Goal: Book appointment/travel/reservation

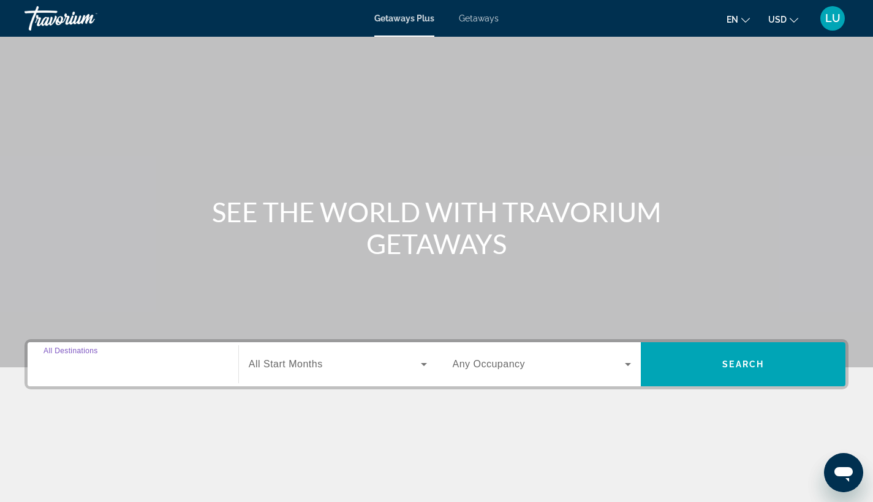
click at [179, 358] on input "Destination All Destinations" at bounding box center [132, 365] width 179 height 15
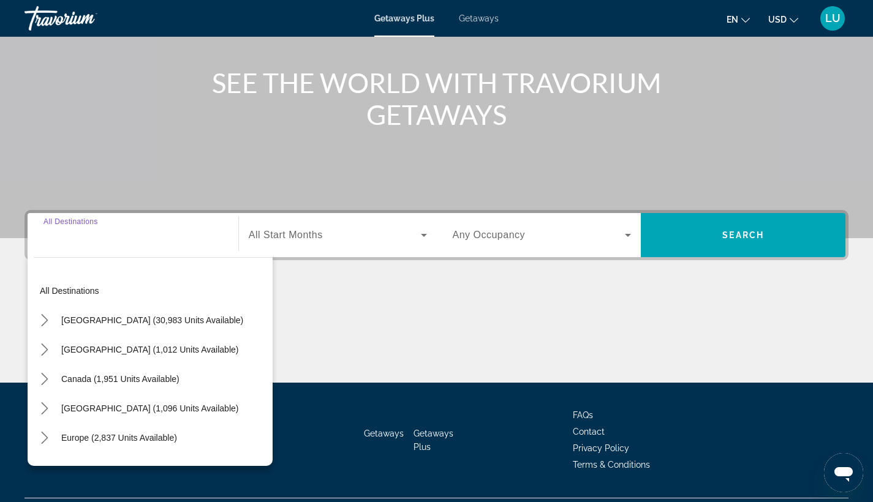
scroll to position [160, 0]
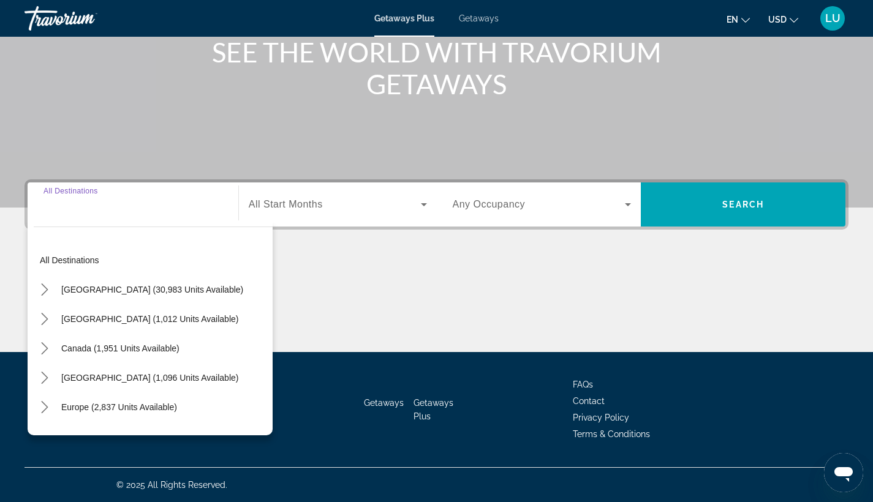
click at [99, 203] on input "Destination All Destinations" at bounding box center [132, 205] width 179 height 15
click at [85, 221] on div "All destinations [GEOGRAPHIC_DATA] (30,983 units available) [GEOGRAPHIC_DATA] (…" at bounding box center [150, 327] width 245 height 215
click at [126, 209] on input "Destination All Destinations" at bounding box center [132, 205] width 179 height 15
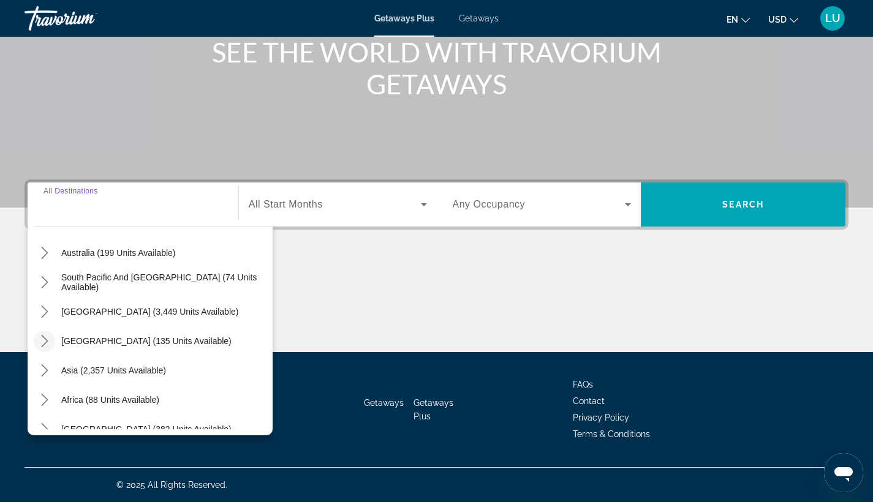
scroll to position [190, 0]
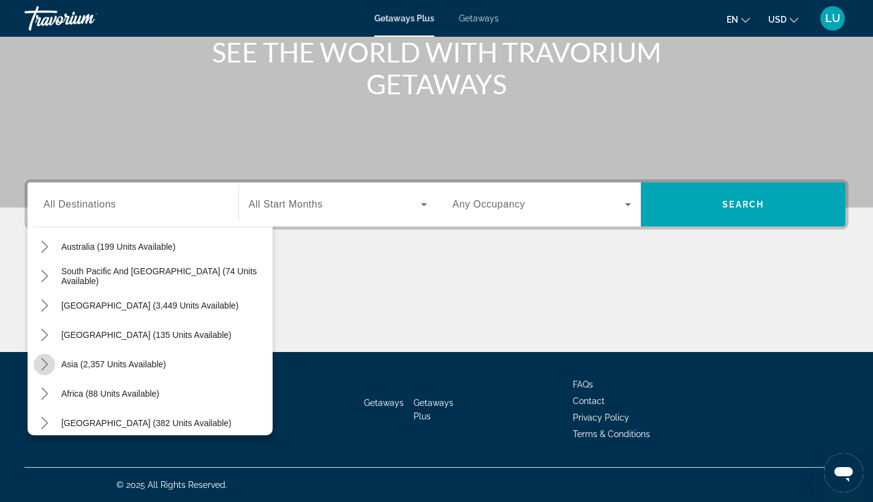
click at [51, 356] on mat-icon "Toggle Asia (2,357 units available) submenu" at bounding box center [44, 364] width 21 height 21
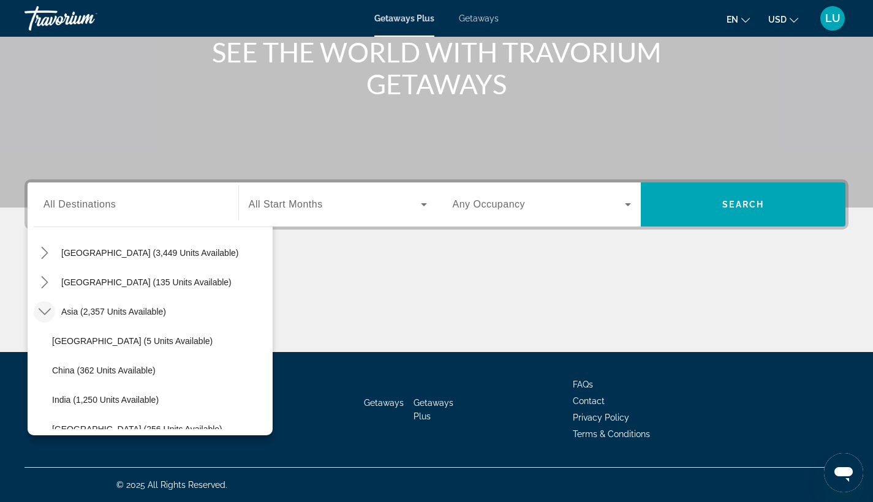
scroll to position [245, 0]
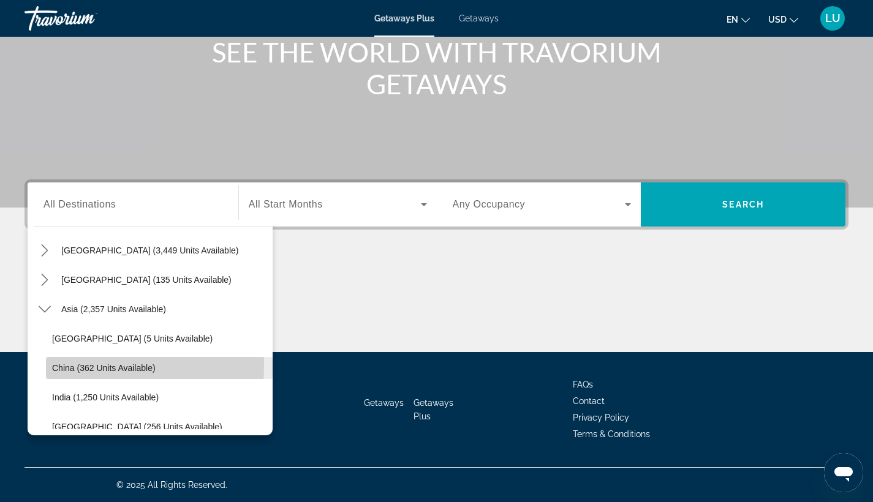
click at [58, 364] on span "China (362 units available)" at bounding box center [104, 368] width 104 height 10
type input "**********"
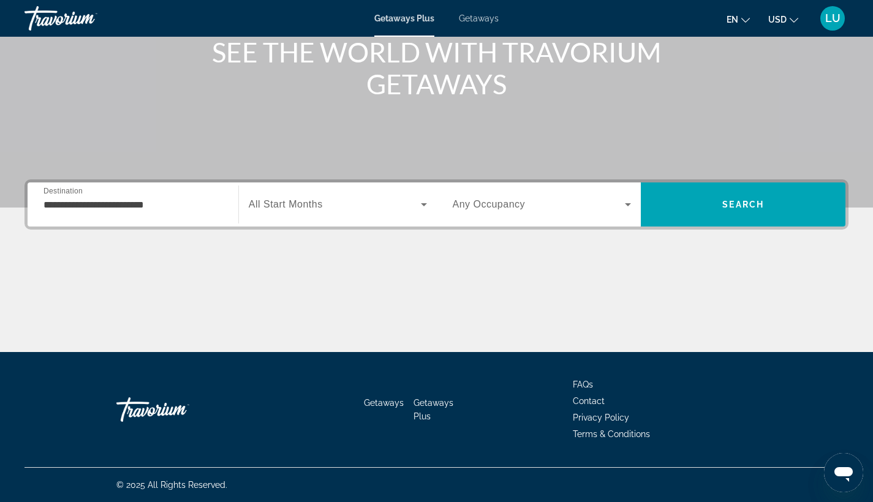
click at [284, 219] on div "Search widget" at bounding box center [338, 204] width 178 height 34
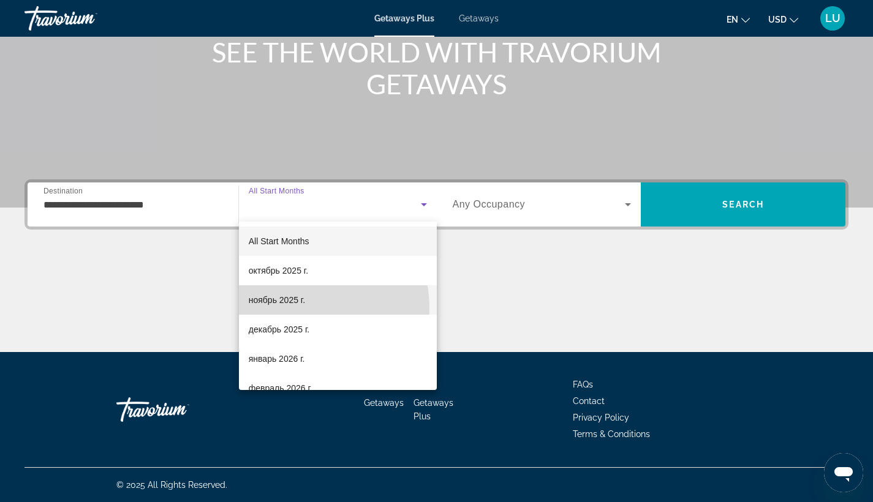
click at [282, 309] on mat-option "ноябрь 2025 г." at bounding box center [338, 299] width 198 height 29
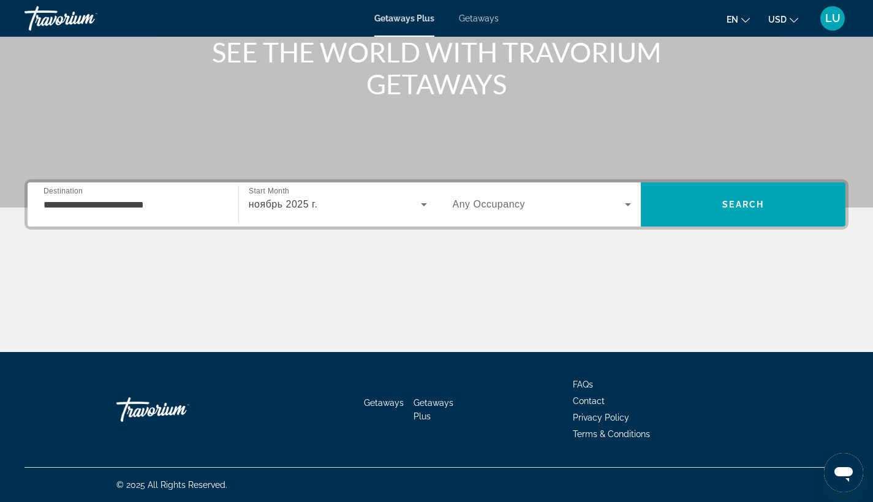
click at [472, 206] on span "Any Occupancy" at bounding box center [489, 204] width 73 height 10
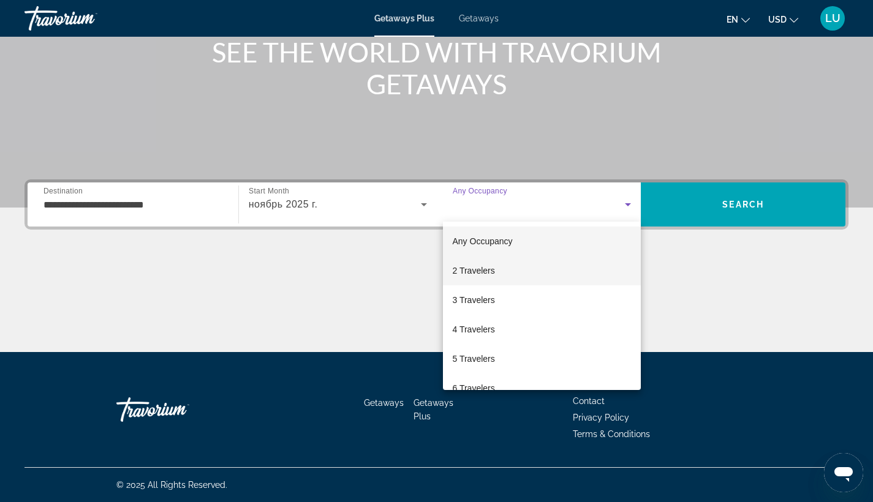
drag, startPoint x: 480, startPoint y: 267, endPoint x: 488, endPoint y: 266, distance: 8.7
click at [480, 267] on span "2 Travelers" at bounding box center [474, 270] width 42 height 15
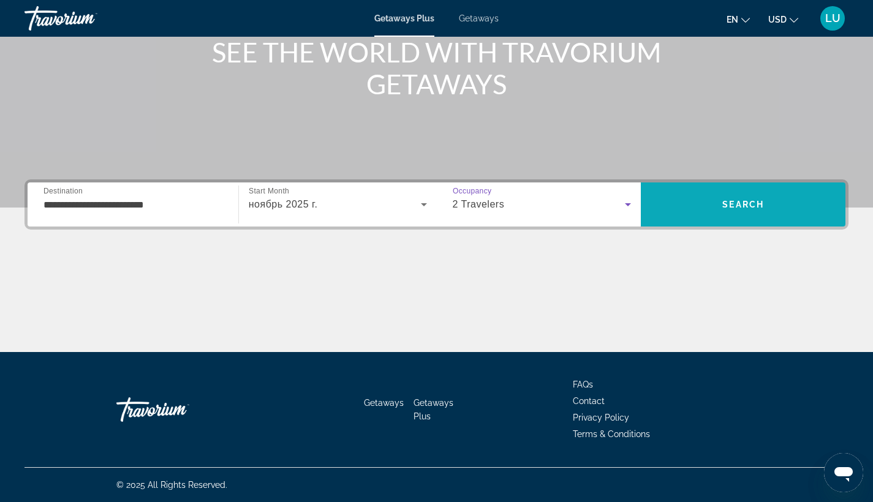
click at [738, 192] on span "Search" at bounding box center [743, 204] width 205 height 29
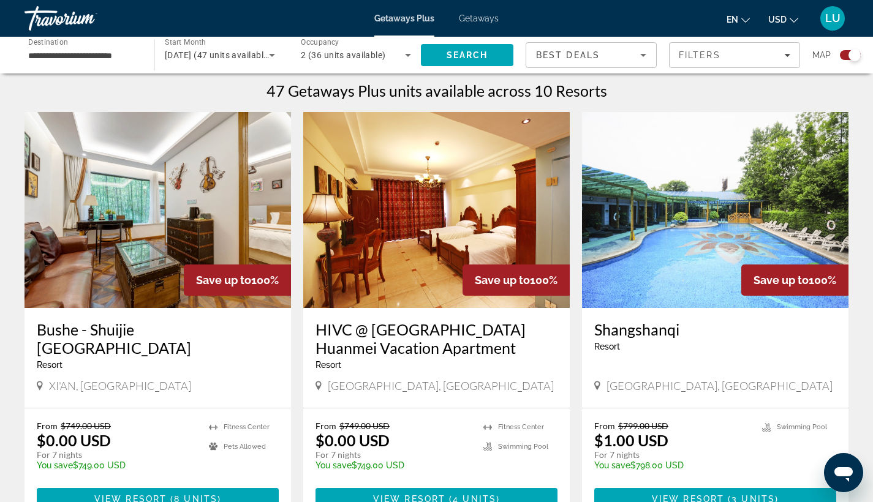
scroll to position [441, 0]
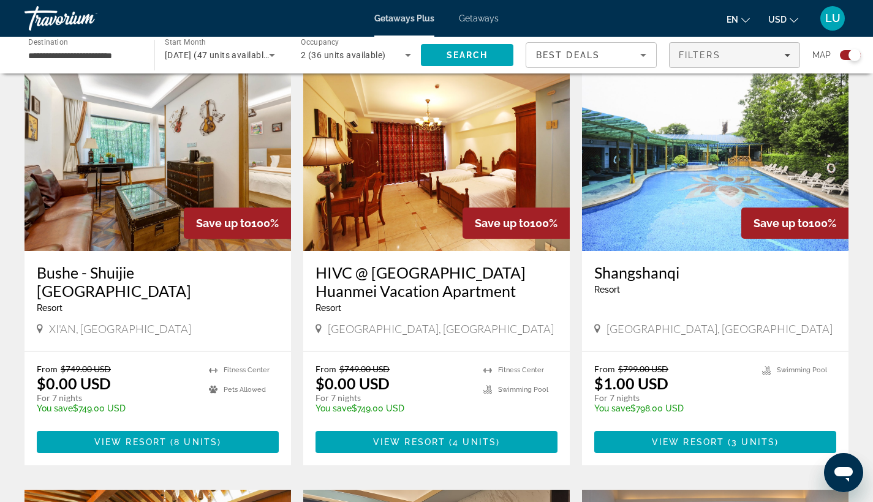
click at [756, 58] on div "Filters" at bounding box center [734, 55] width 111 height 10
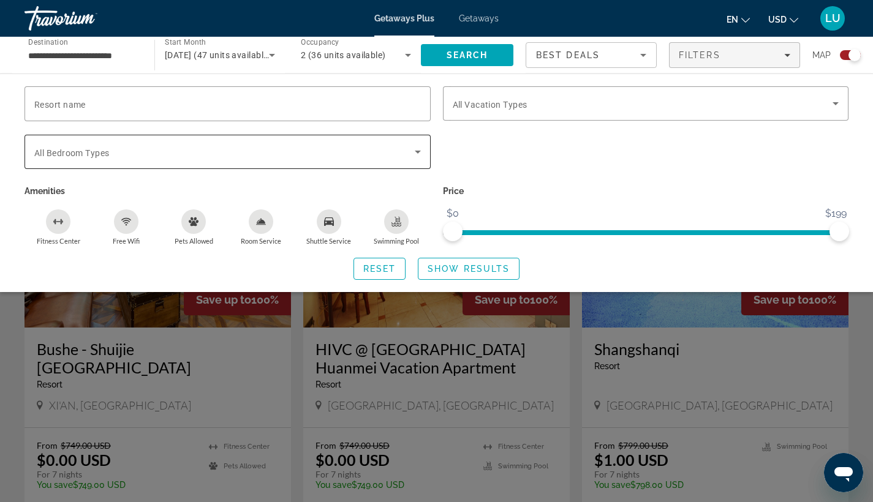
scroll to position [324, 0]
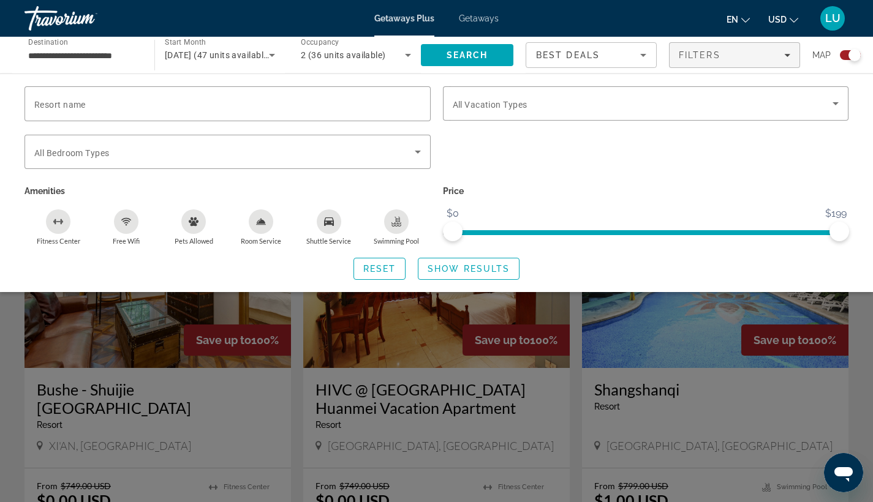
click at [394, 83] on div "Resort name Vacation Types All Vacation Types Bedroom Types All Bedroom Types A…" at bounding box center [436, 182] width 873 height 219
click at [394, 104] on input "Resort name" at bounding box center [227, 104] width 386 height 15
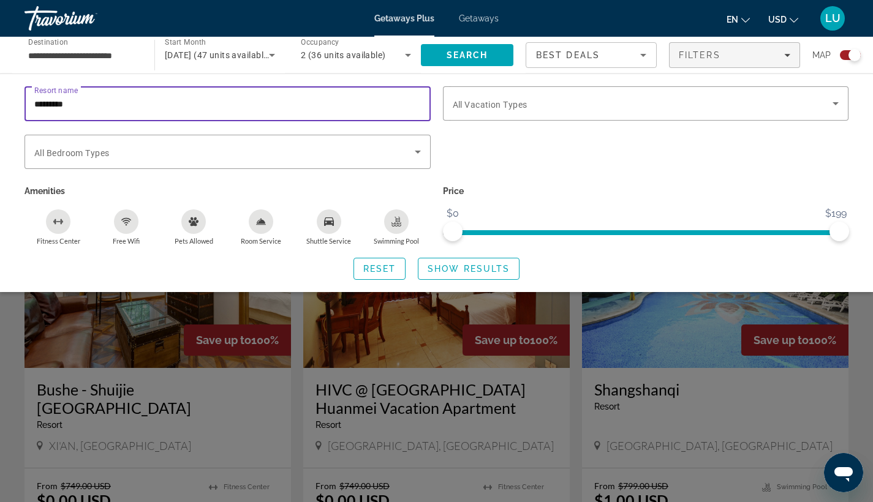
type input "********"
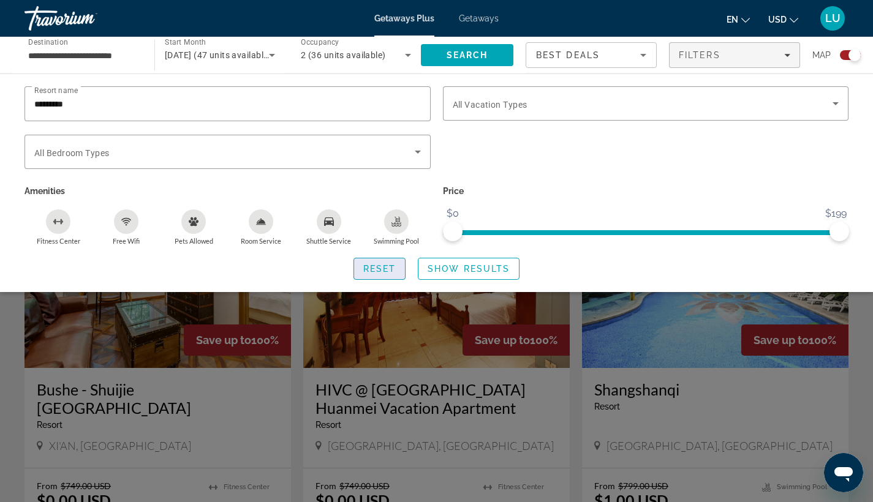
click at [390, 262] on span "Search widget" at bounding box center [379, 268] width 51 height 29
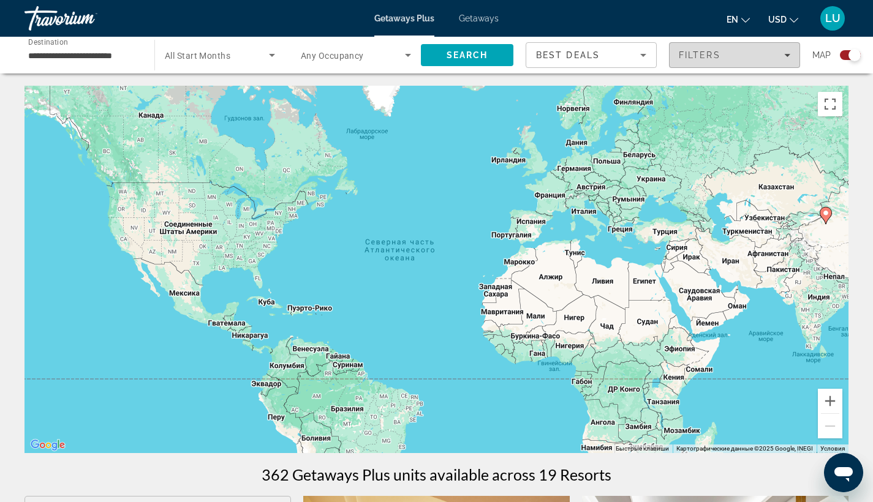
click at [751, 55] on div "Filters" at bounding box center [734, 55] width 111 height 10
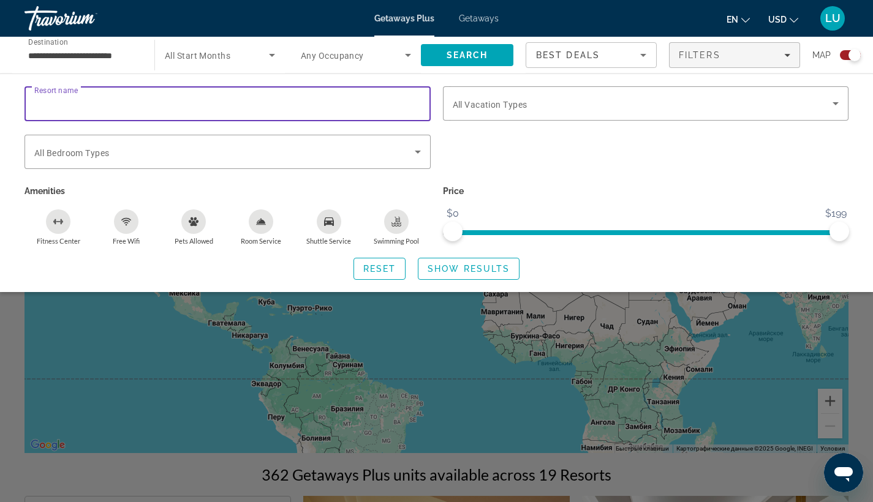
click at [327, 108] on input "Resort name" at bounding box center [227, 104] width 386 height 15
type input "********"
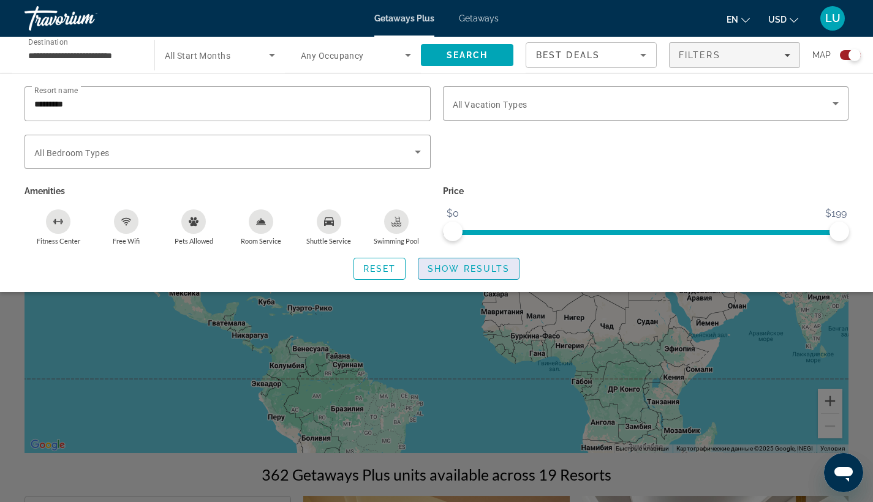
drag, startPoint x: 326, startPoint y: 108, endPoint x: 494, endPoint y: 274, distance: 236.0
click at [494, 274] on span "Show Results" at bounding box center [469, 269] width 82 height 10
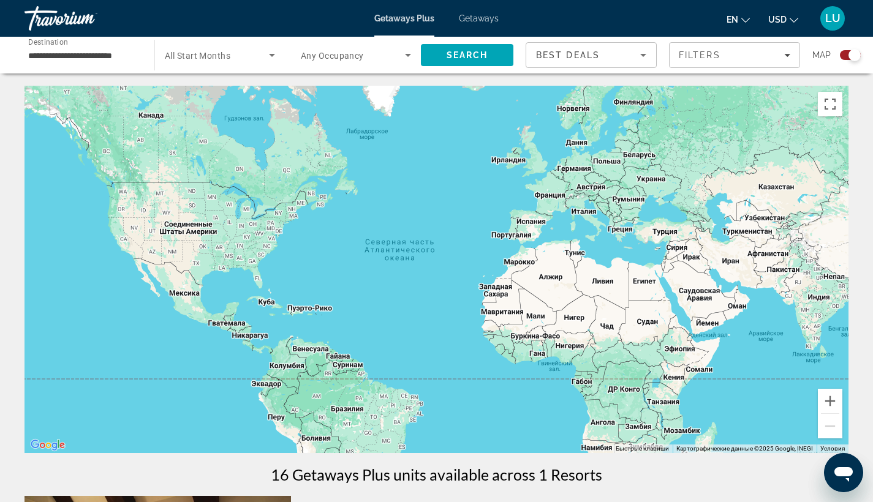
click at [108, 59] on input "**********" at bounding box center [83, 55] width 110 height 15
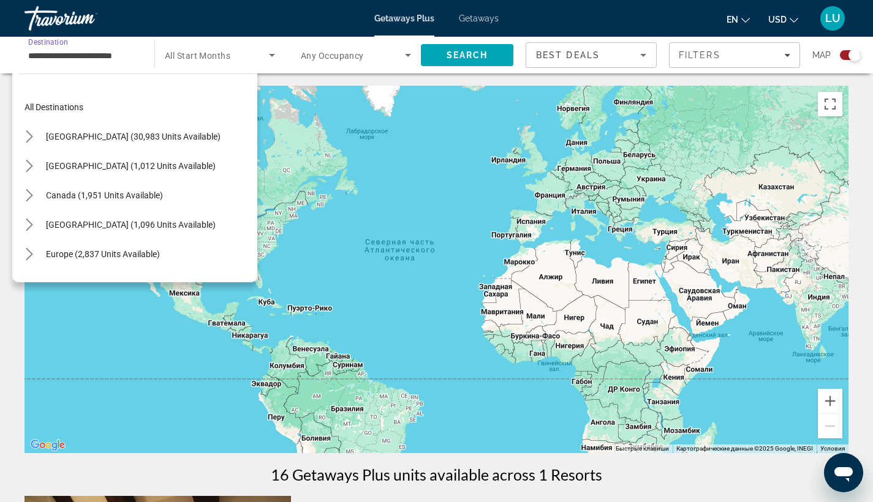
scroll to position [279, 0]
